Goal: Task Accomplishment & Management: Manage account settings

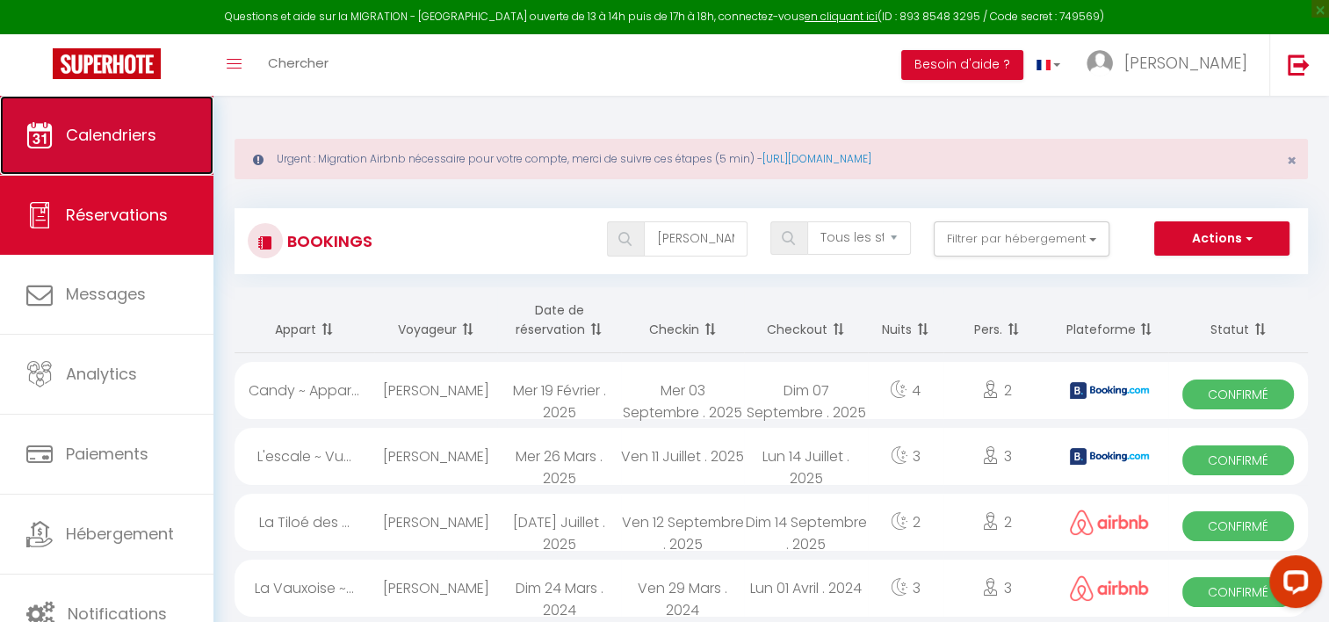
click at [143, 124] on span "Calendriers" at bounding box center [111, 135] width 90 height 22
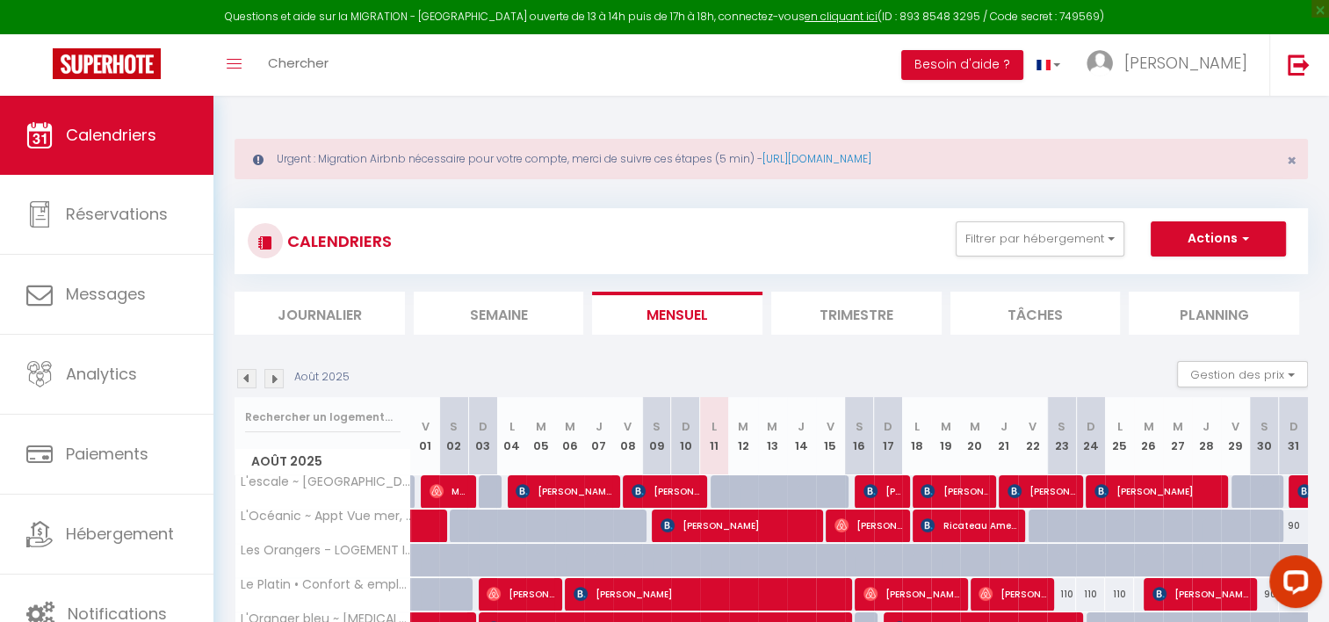
scroll to position [307, 0]
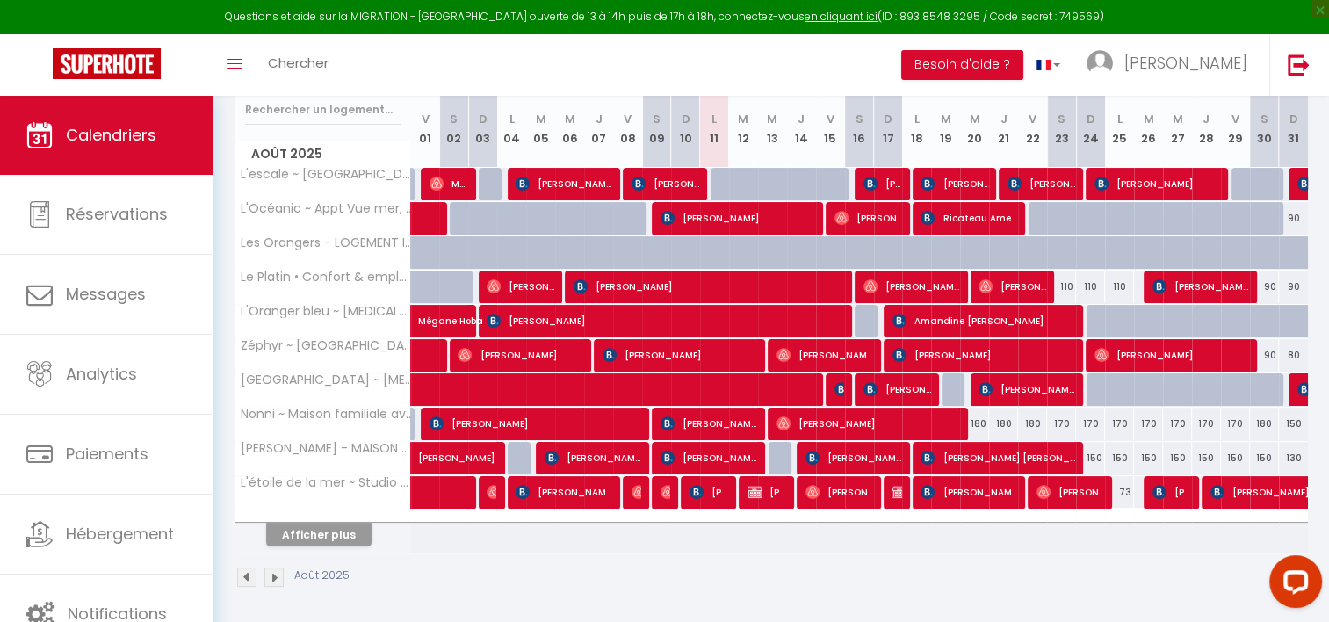
click at [324, 501] on th "L'étoile de la mer ~ Studio à deux pas de la mer, du [GEOGRAPHIC_DATA]" at bounding box center [323, 492] width 176 height 33
click at [324, 523] on button "Afficher plus" at bounding box center [318, 535] width 105 height 24
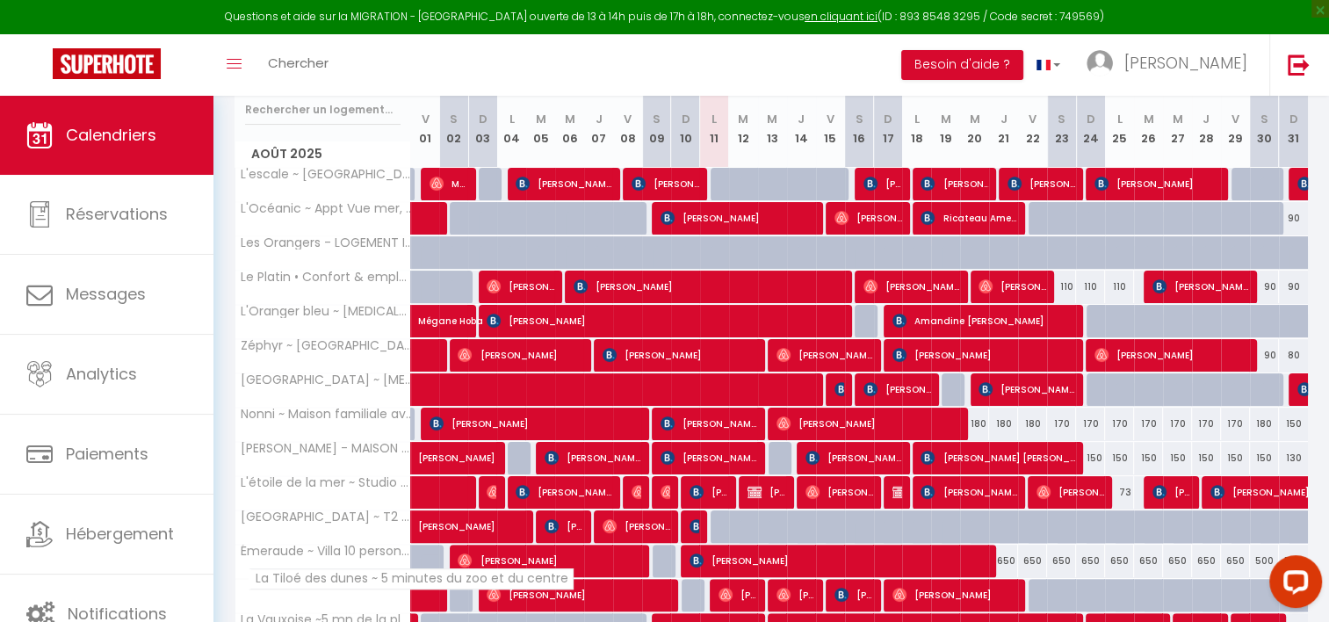
scroll to position [648, 0]
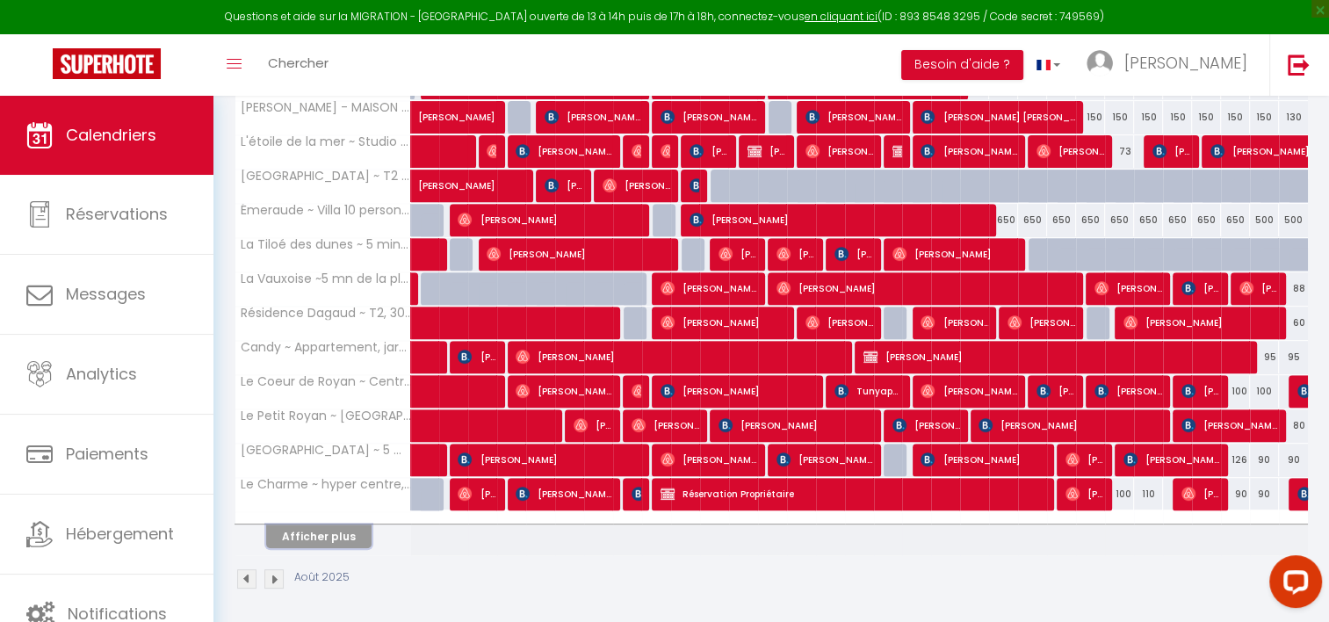
click at [309, 527] on button "Afficher plus" at bounding box center [318, 536] width 105 height 24
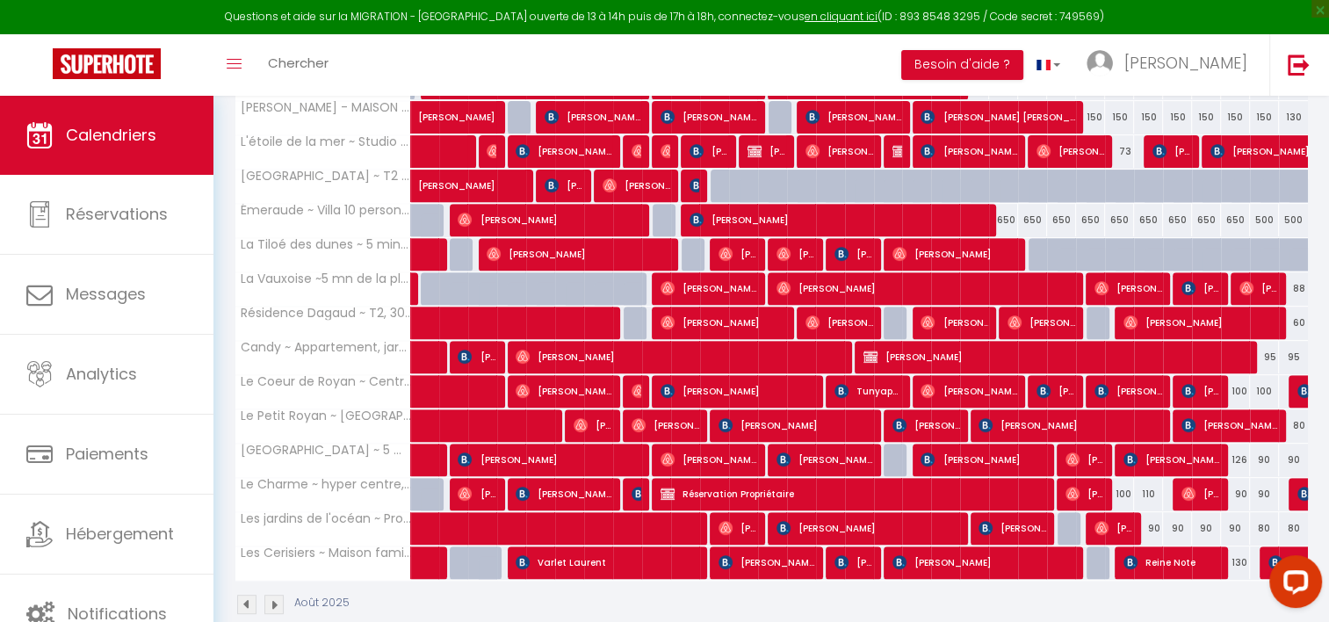
scroll to position [675, 0]
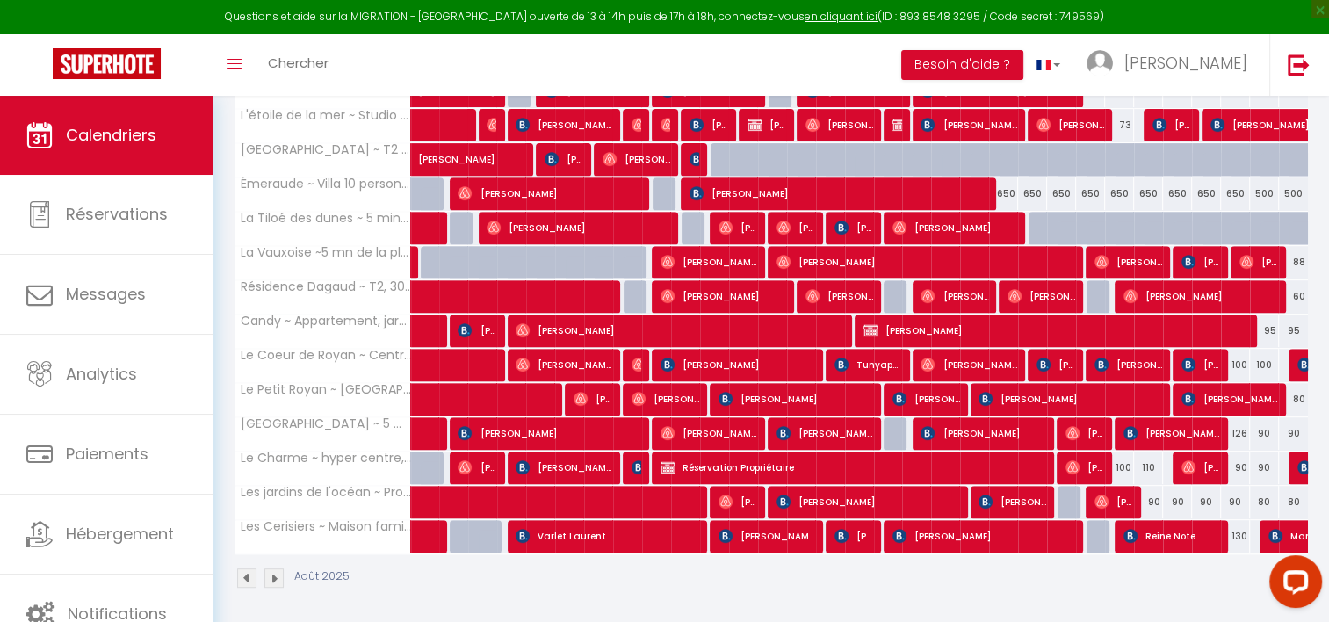
click at [278, 570] on img at bounding box center [273, 577] width 19 height 19
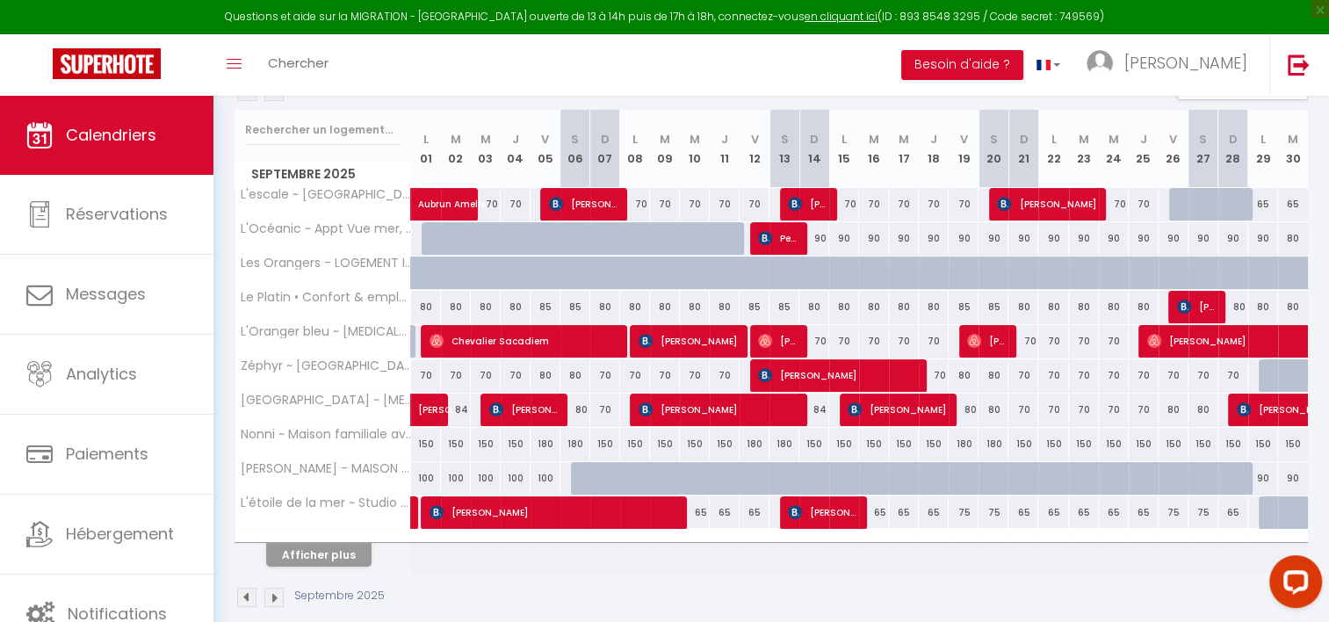
scroll to position [286, 0]
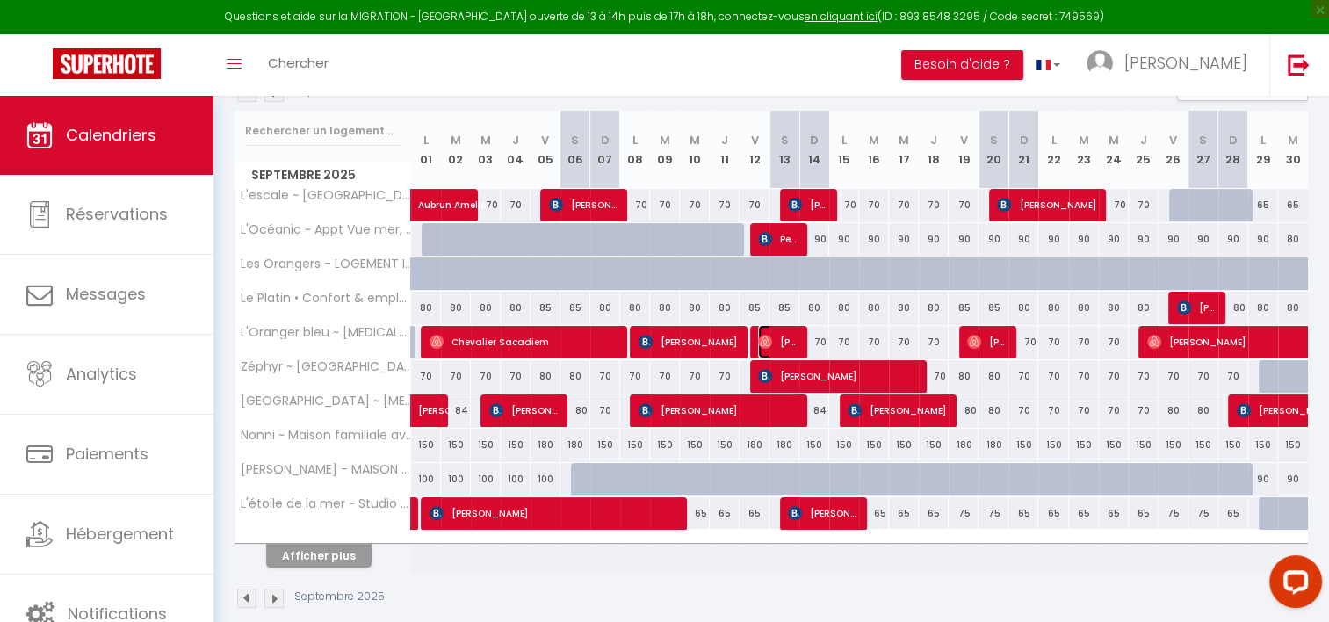
click at [777, 330] on span "[PERSON_NAME]" at bounding box center [778, 341] width 40 height 33
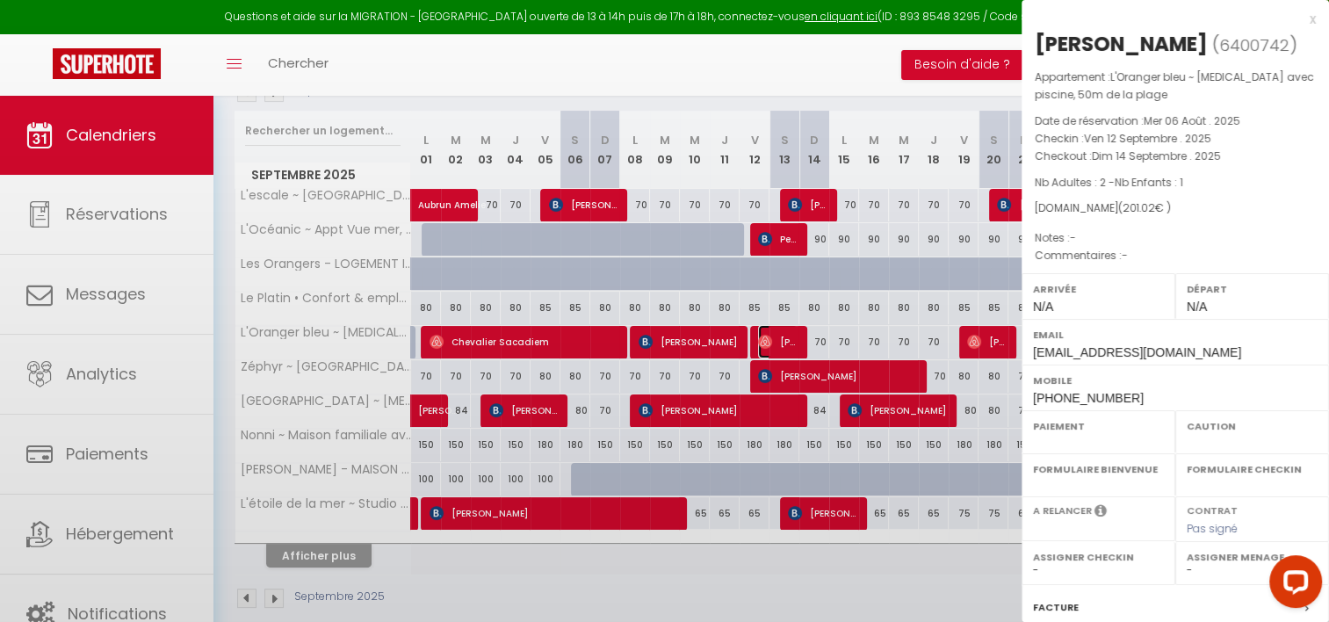
select select "OK"
select select "0"
select select "1"
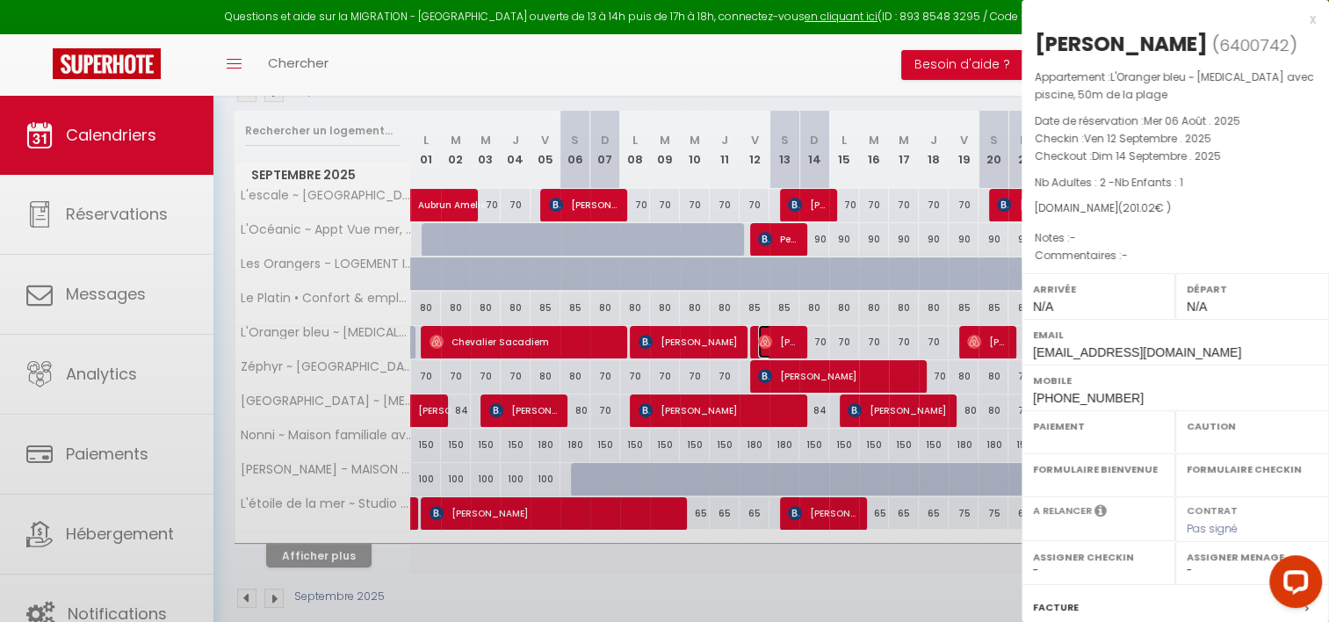
select select
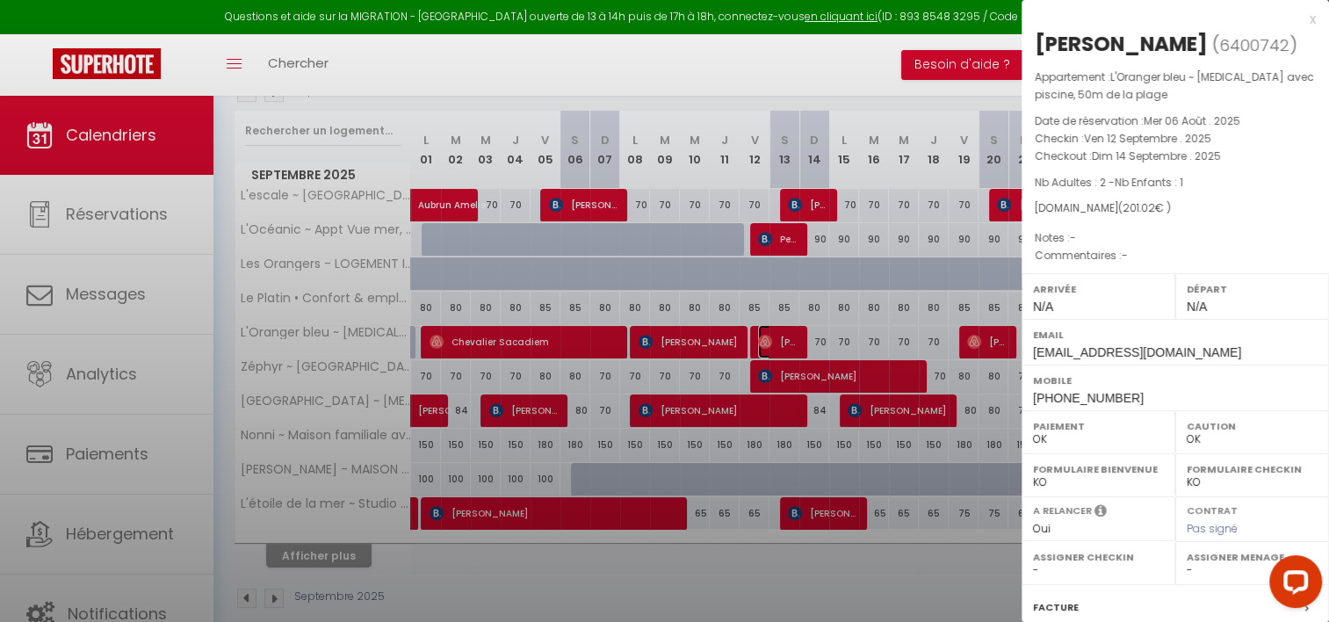
select select "37577"
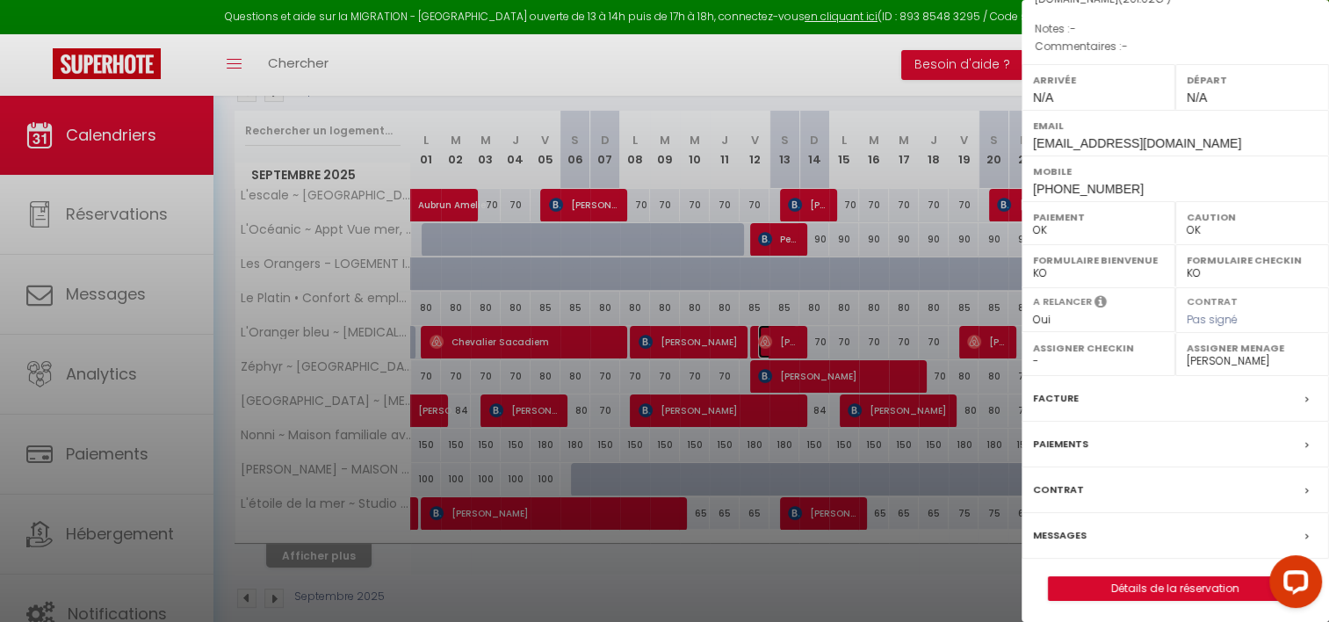
scroll to position [239, 0]
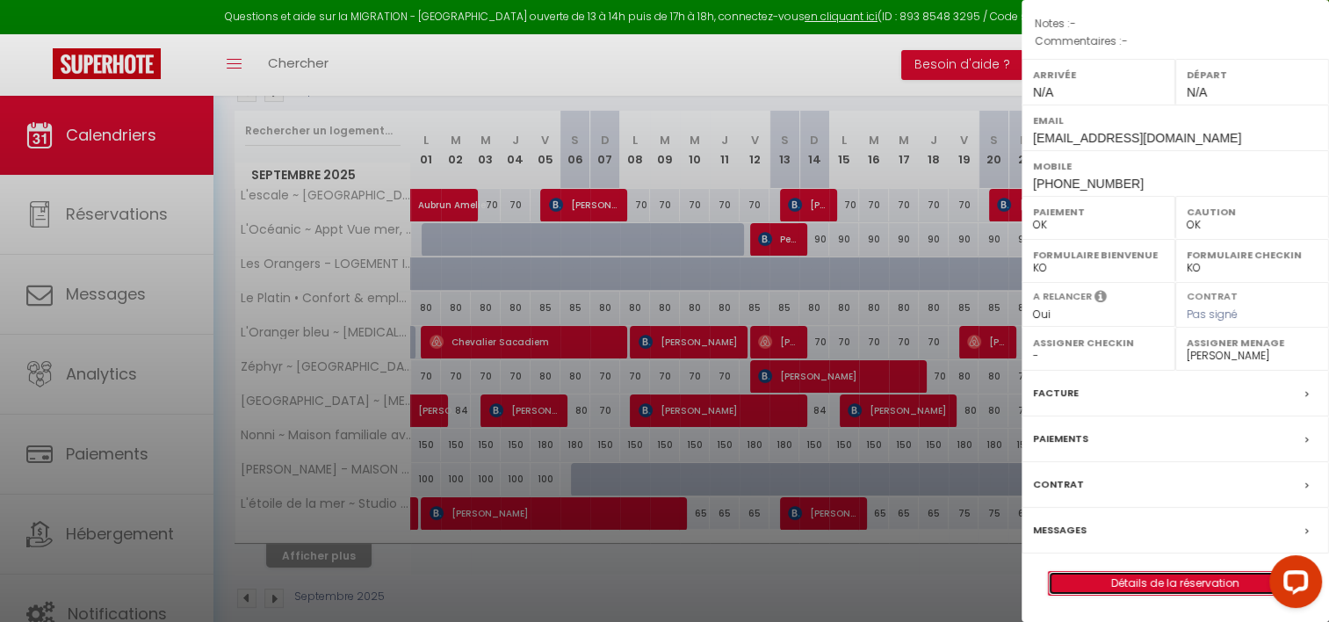
click at [1112, 588] on link "Détails de la réservation" at bounding box center [1175, 583] width 253 height 23
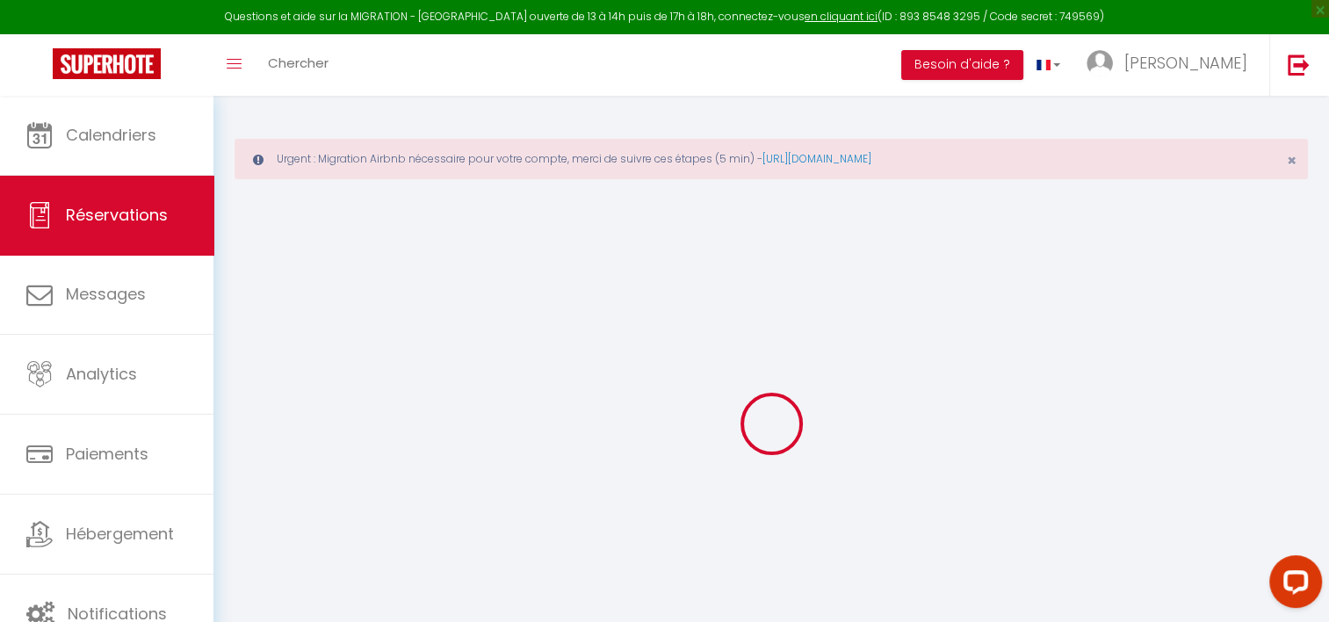
select select
checkbox input "false"
select select
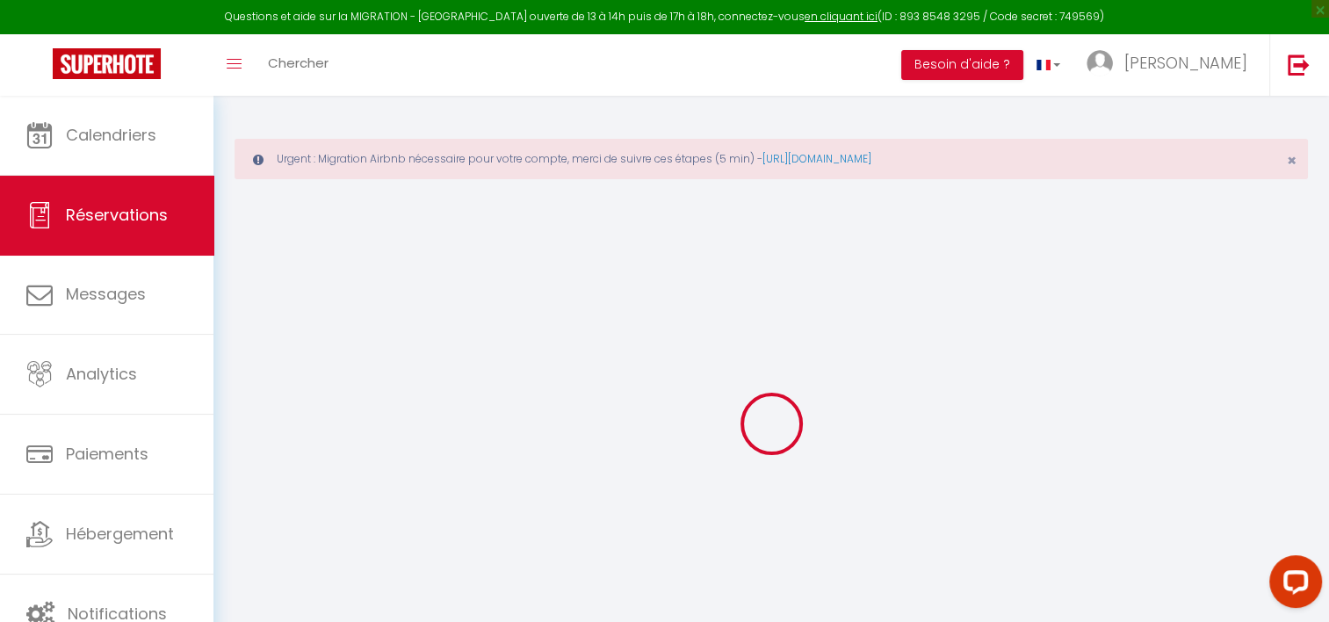
checkbox input "false"
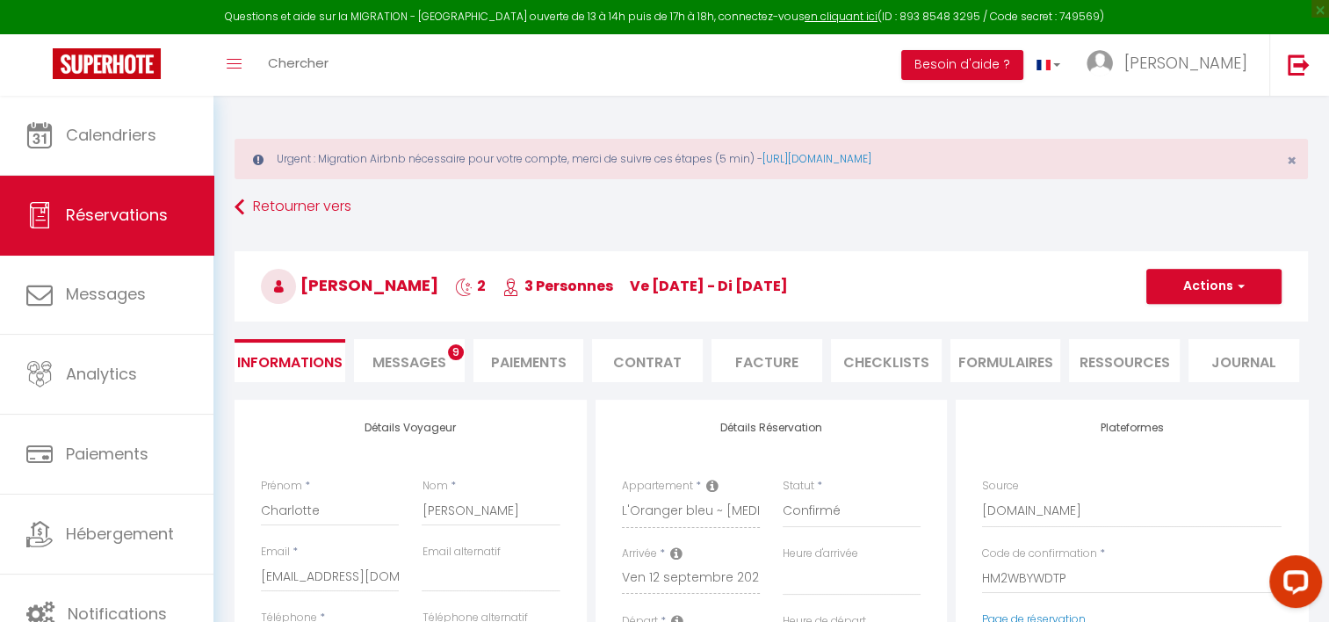
type input "30"
type input "5.02"
select select
checkbox input "false"
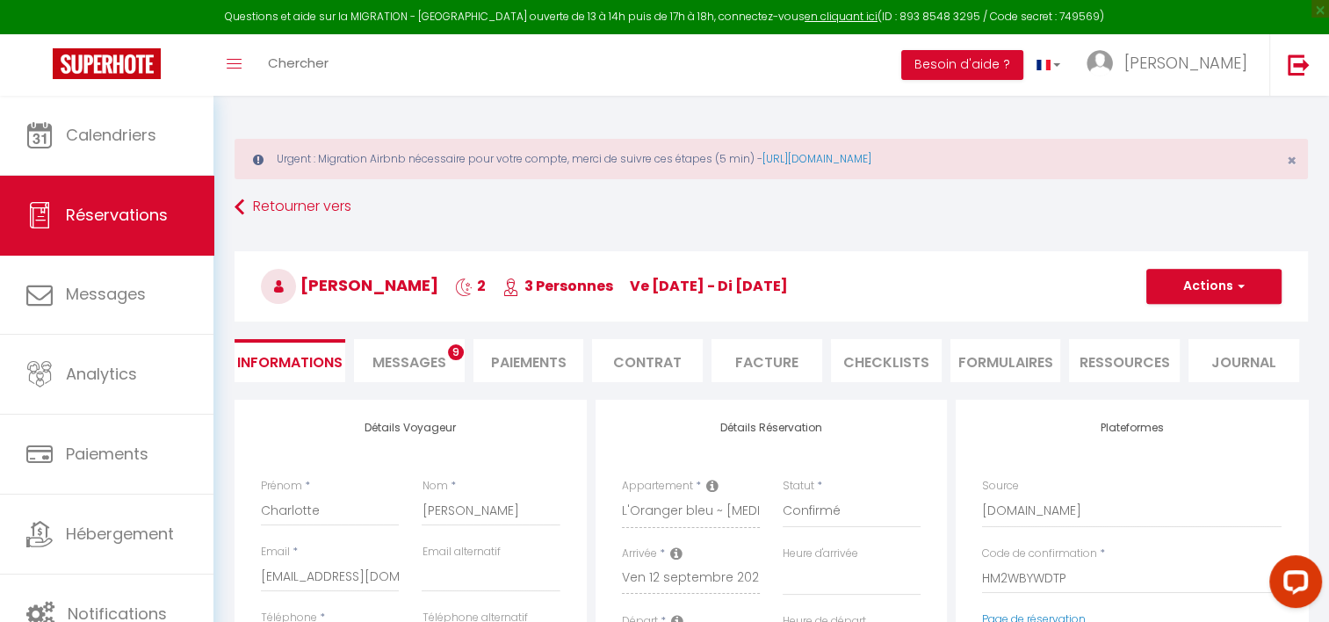
select select
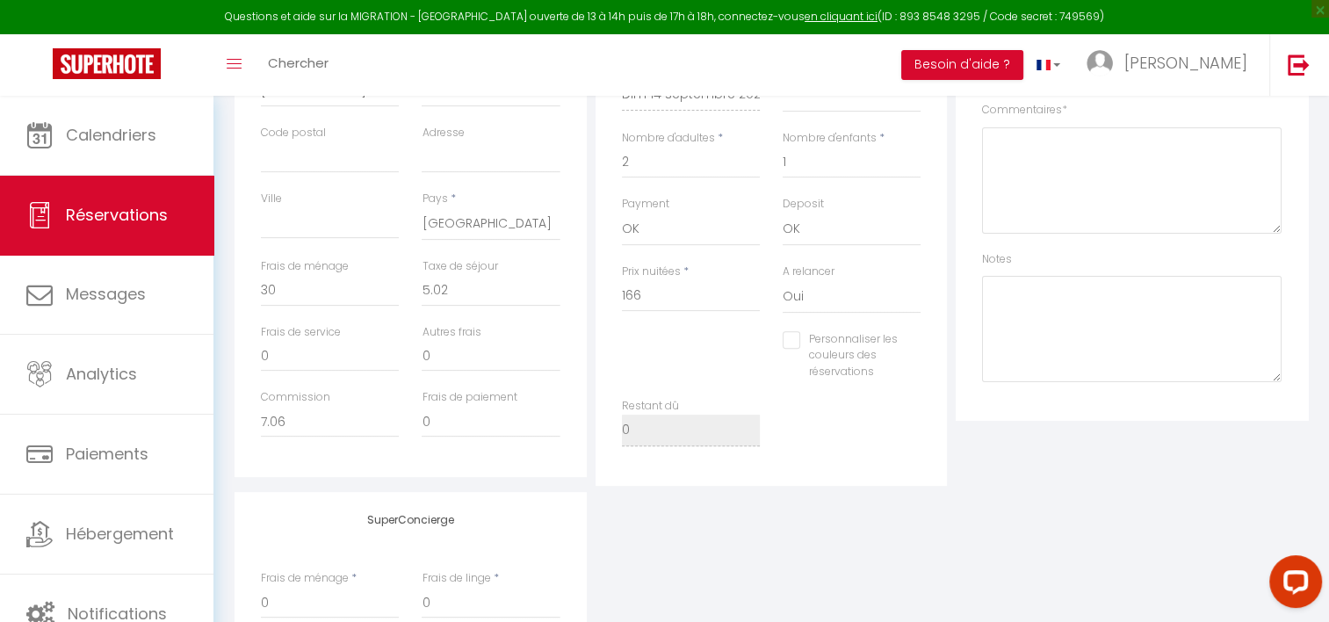
scroll to position [221, 0]
click at [1040, 298] on textarea at bounding box center [1132, 329] width 300 height 106
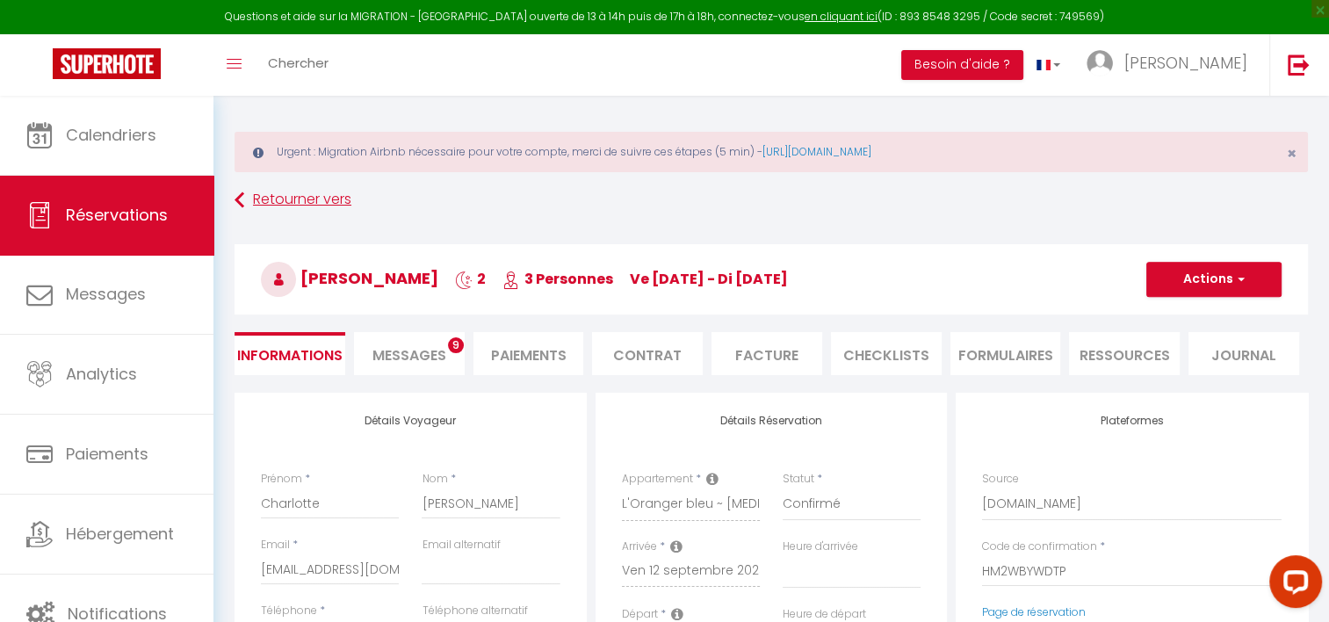
scroll to position [0, 0]
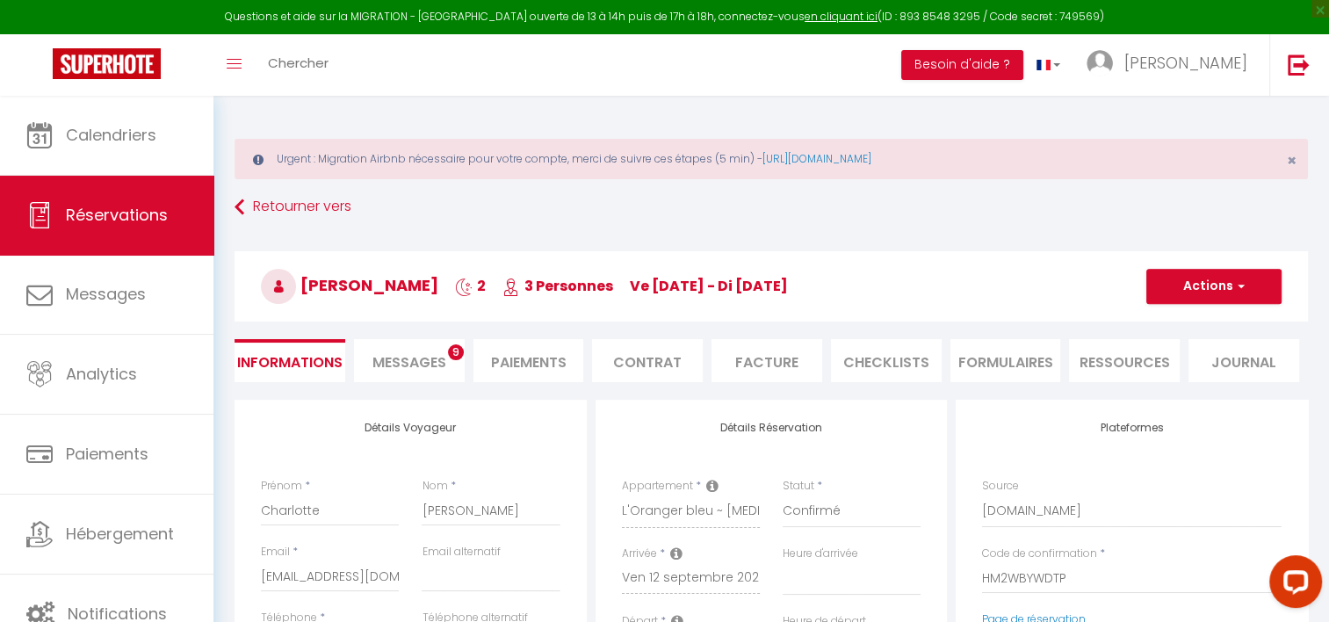
type textarea "Pas linge"
click at [1198, 265] on h3 "[PERSON_NAME] 2 3 Personnes ve [DATE] - di [DATE]" at bounding box center [772, 286] width 1074 height 70
click at [1191, 284] on button "Actions" at bounding box center [1213, 286] width 135 height 35
click at [1160, 314] on link "Enregistrer" at bounding box center [1196, 325] width 139 height 23
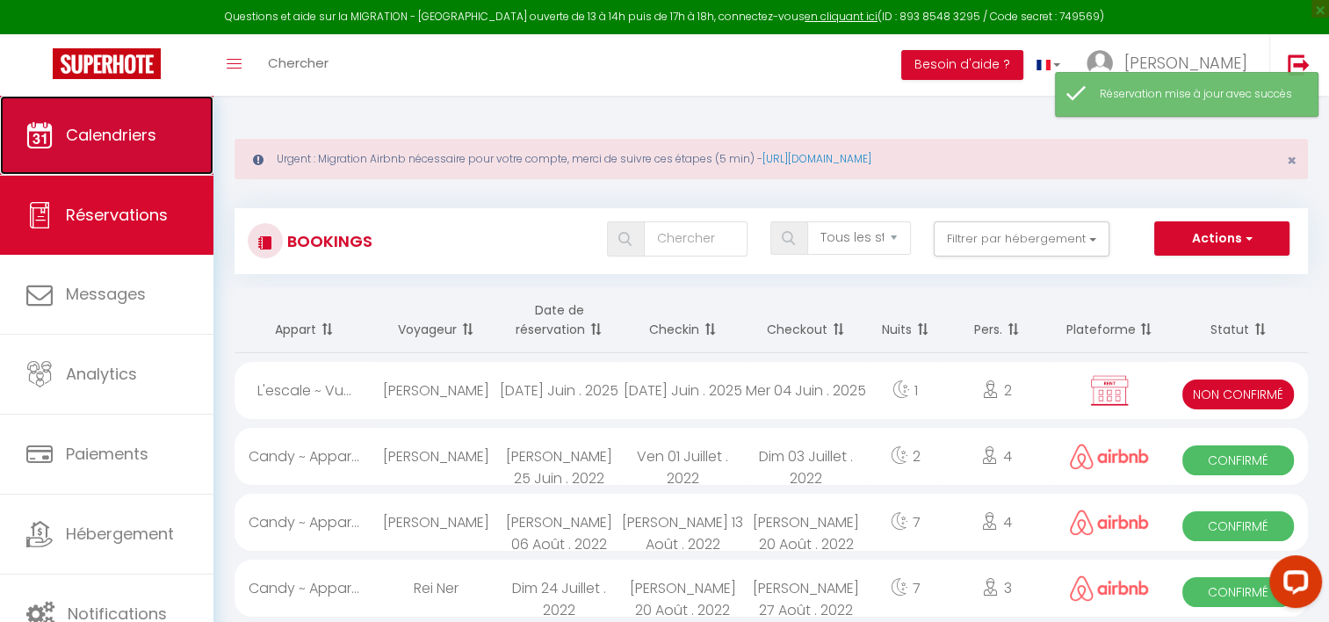
click at [158, 139] on link "Calendriers" at bounding box center [106, 135] width 213 height 79
